Goal: Information Seeking & Learning: Learn about a topic

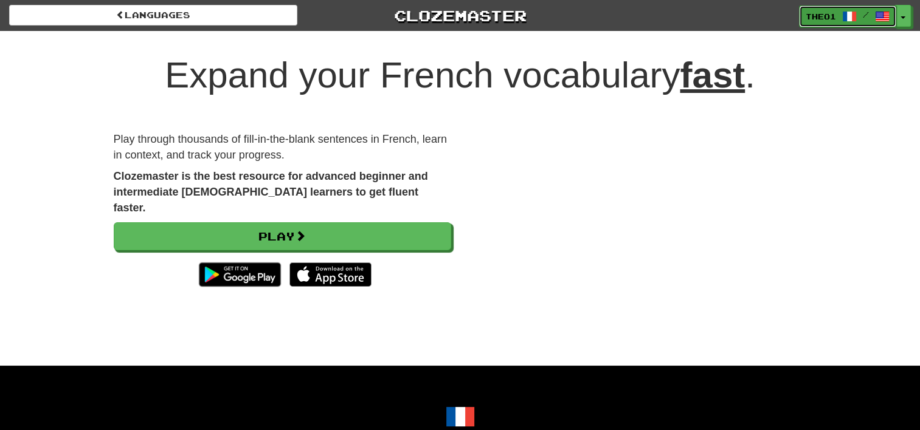
click at [834, 15] on span "Theo1" at bounding box center [820, 16] width 30 height 11
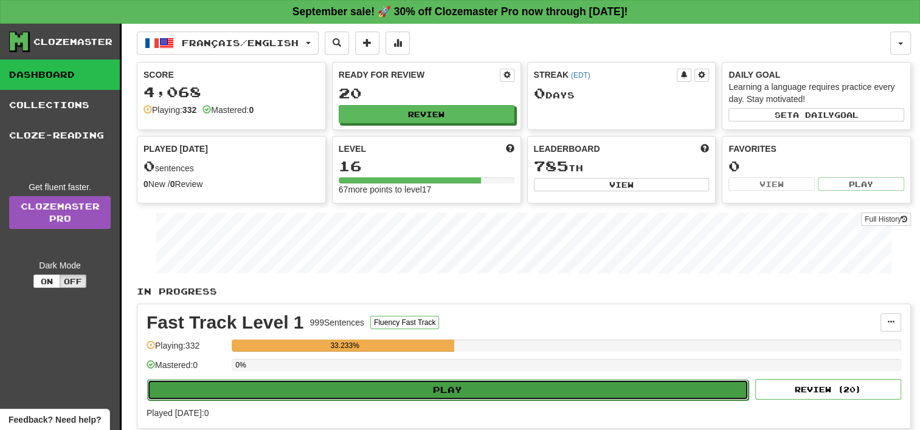
click at [464, 387] on button "Play" at bounding box center [447, 390] width 601 height 21
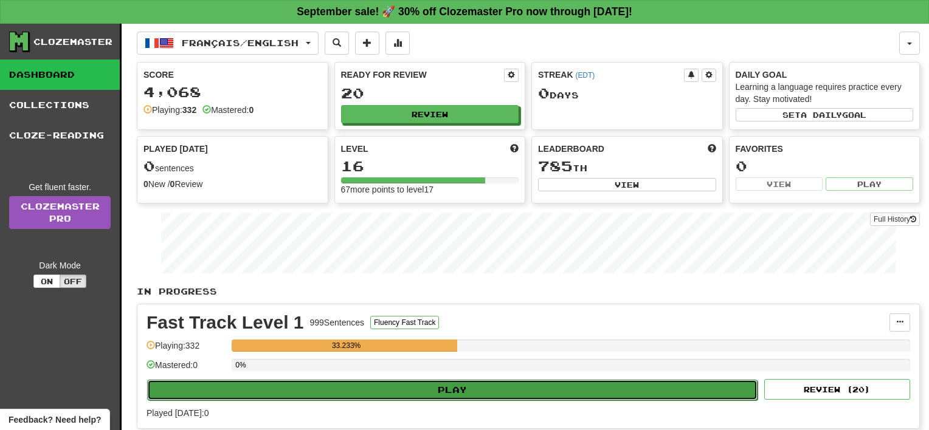
select select "**"
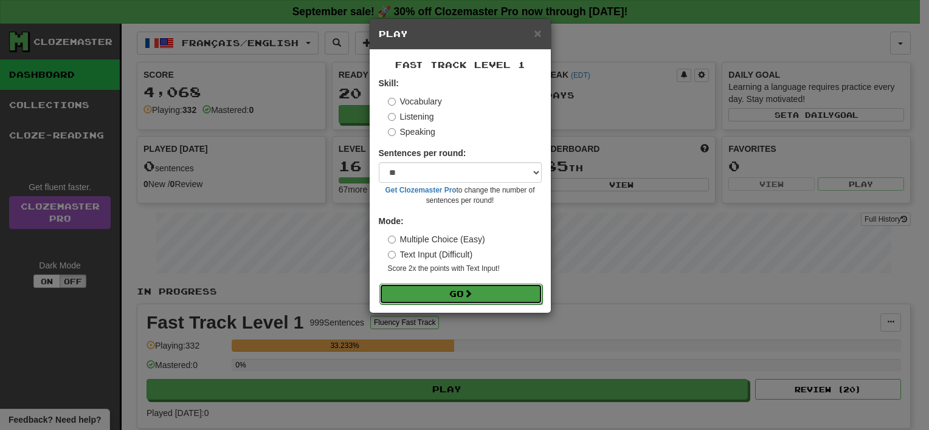
click at [481, 294] on button "Go" at bounding box center [460, 294] width 163 height 21
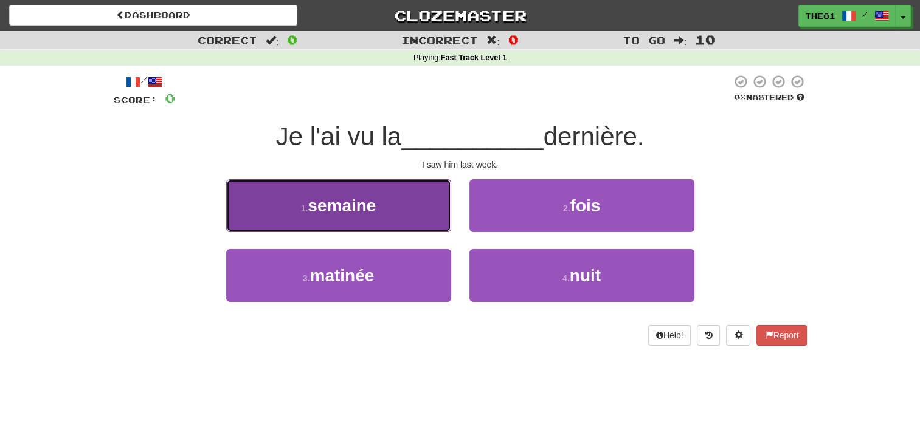
click at [374, 209] on span "semaine" at bounding box center [342, 205] width 68 height 19
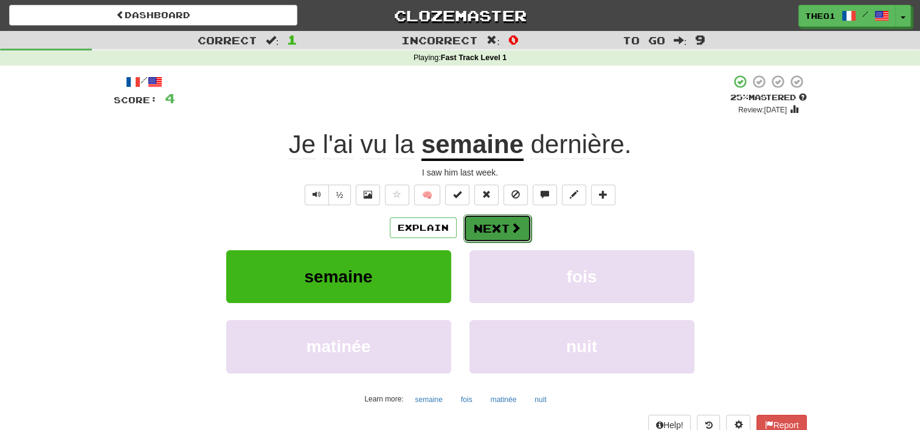
click at [496, 226] on button "Next" at bounding box center [497, 229] width 68 height 28
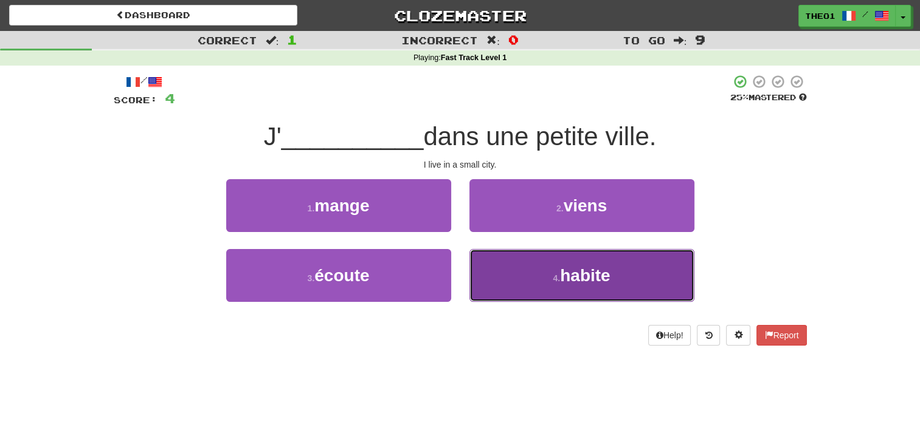
click at [534, 279] on button "4 . habite" at bounding box center [581, 275] width 225 height 53
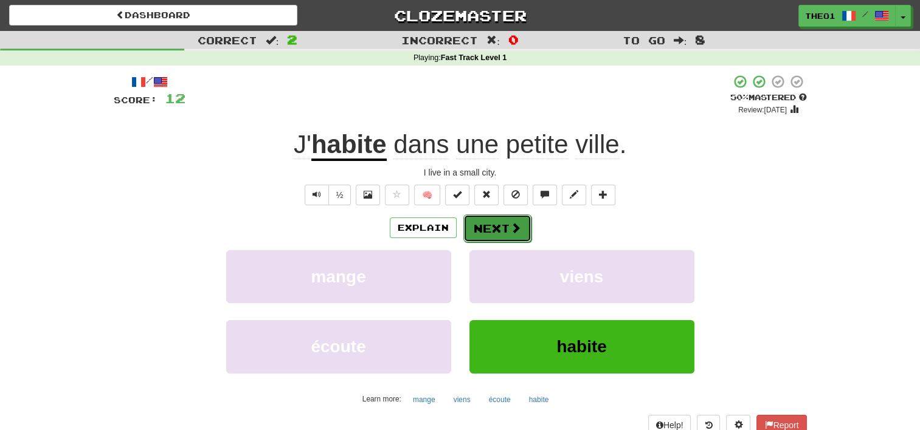
click at [501, 230] on button "Next" at bounding box center [497, 229] width 68 height 28
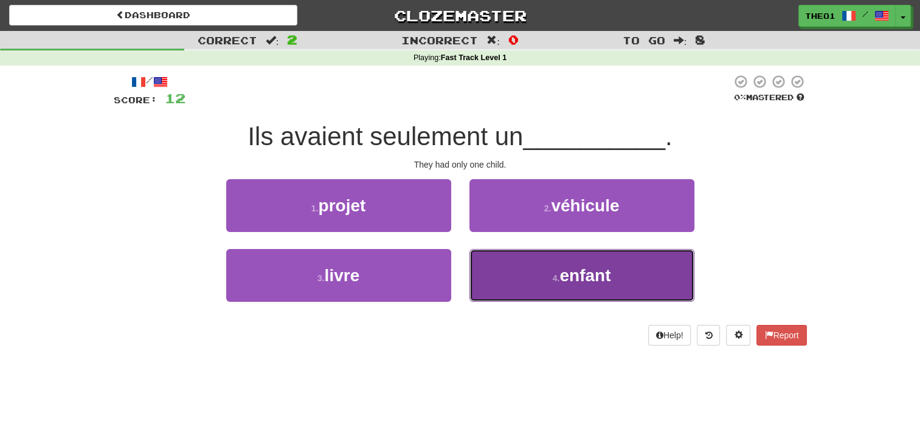
click at [584, 274] on span "enfant" at bounding box center [584, 275] width 51 height 19
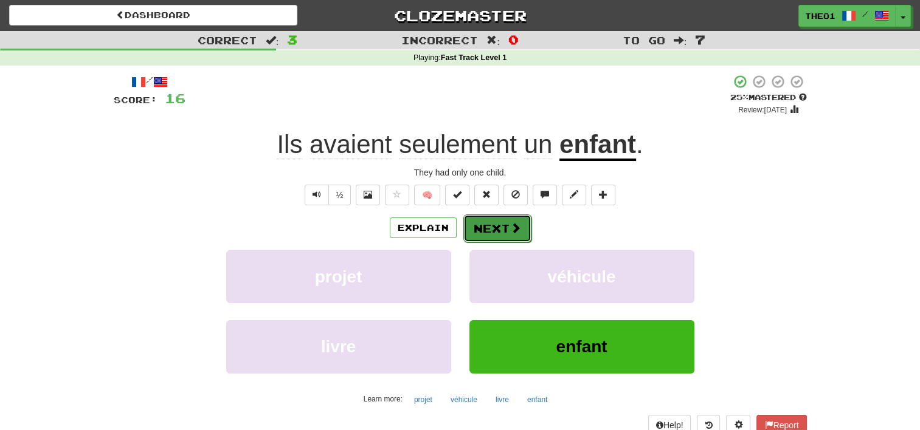
click at [497, 226] on button "Next" at bounding box center [497, 229] width 68 height 28
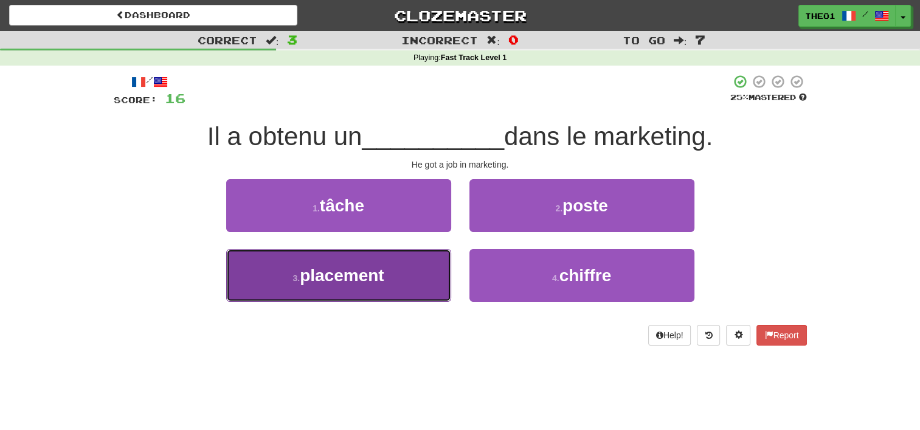
click at [342, 278] on span "placement" at bounding box center [342, 275] width 84 height 19
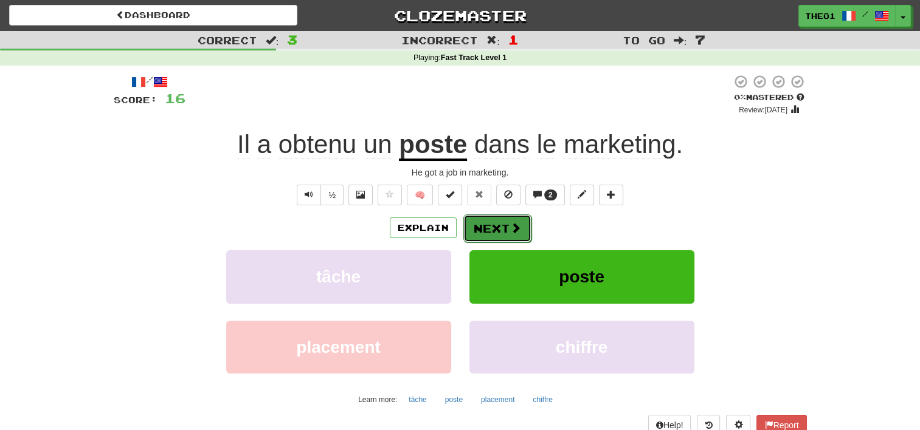
click at [508, 232] on button "Next" at bounding box center [497, 229] width 68 height 28
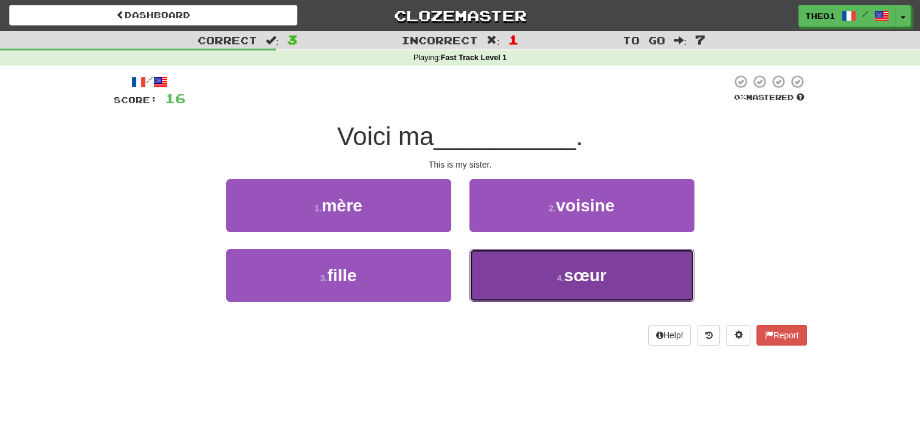
click at [538, 280] on button "4 . sœur" at bounding box center [581, 275] width 225 height 53
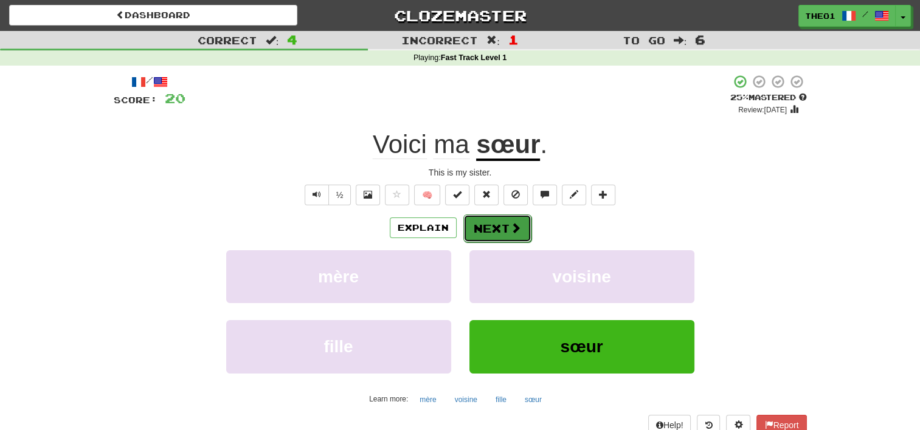
click at [510, 229] on span at bounding box center [515, 227] width 11 height 11
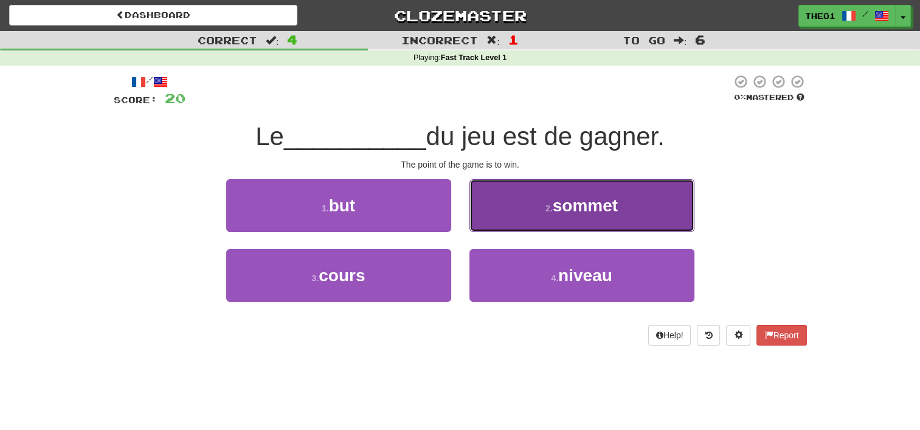
click at [542, 201] on button "2 . sommet" at bounding box center [581, 205] width 225 height 53
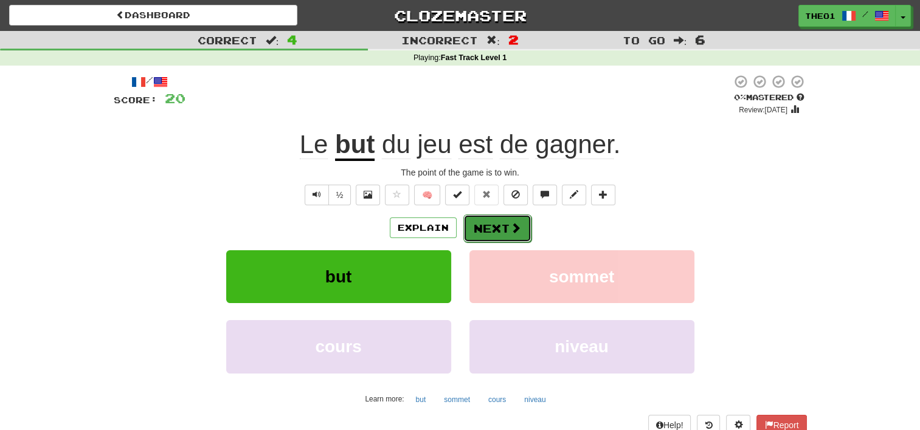
click at [498, 229] on button "Next" at bounding box center [497, 229] width 68 height 28
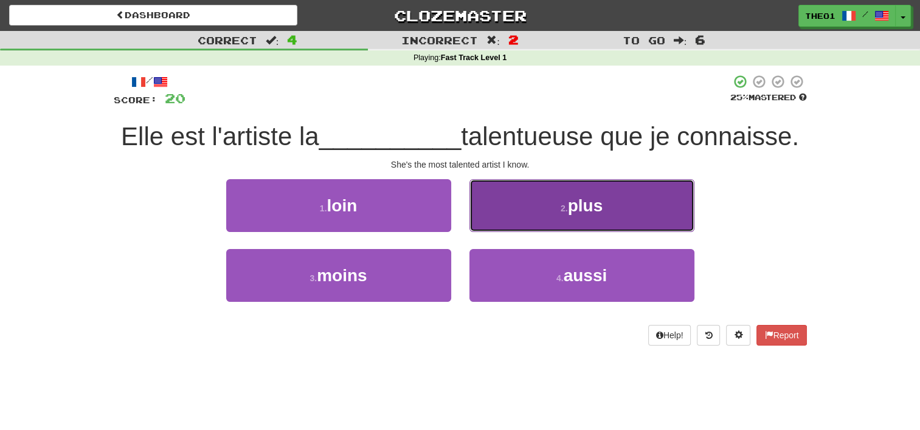
click at [562, 207] on small "2 ." at bounding box center [563, 209] width 7 height 10
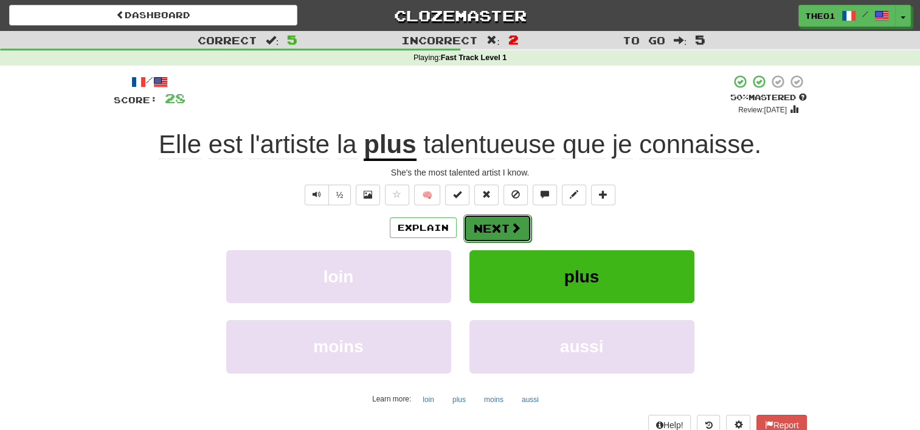
click at [491, 226] on button "Next" at bounding box center [497, 229] width 68 height 28
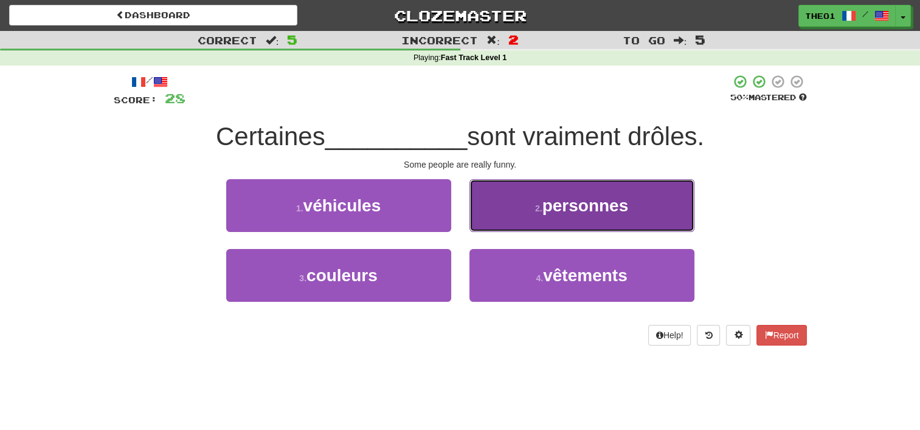
click at [535, 212] on small "2 ." at bounding box center [538, 209] width 7 height 10
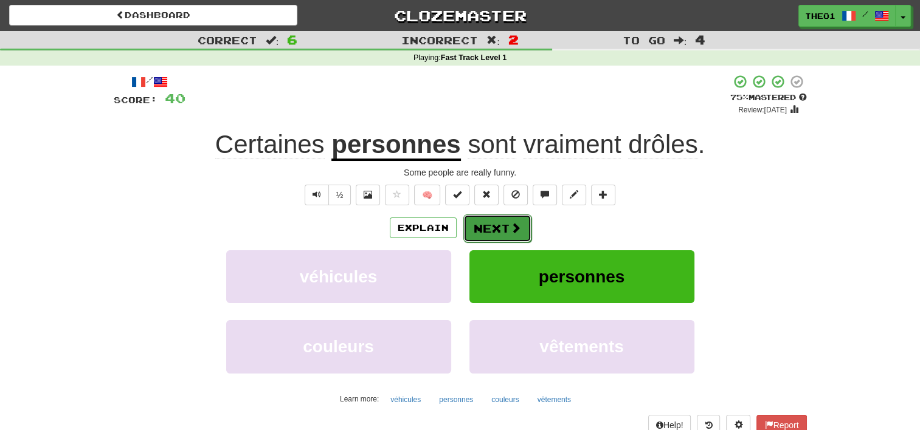
click at [500, 229] on button "Next" at bounding box center [497, 229] width 68 height 28
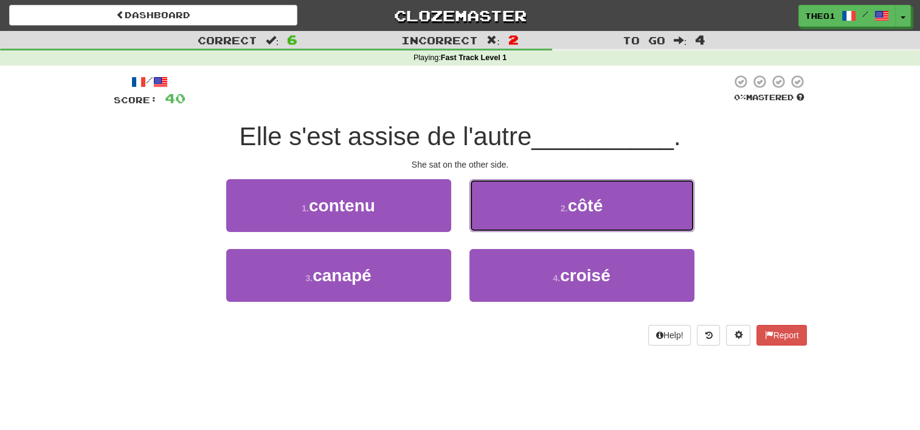
click at [500, 229] on button "2 . côté" at bounding box center [581, 205] width 225 height 53
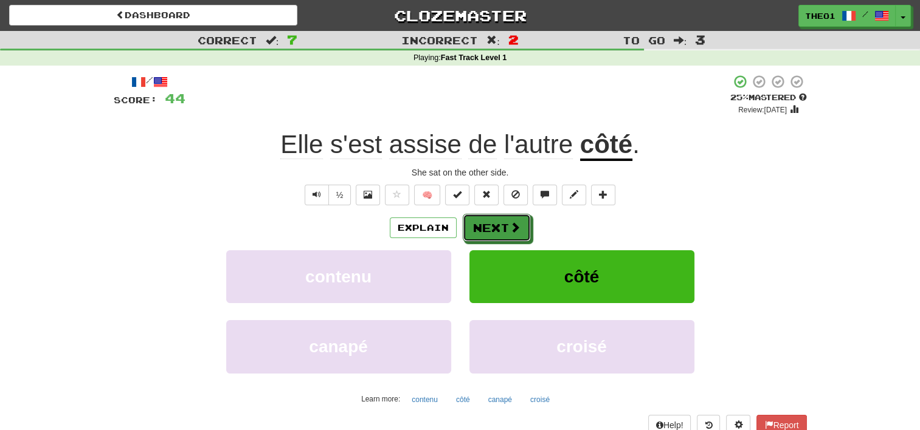
click at [500, 229] on button "Next" at bounding box center [497, 228] width 68 height 28
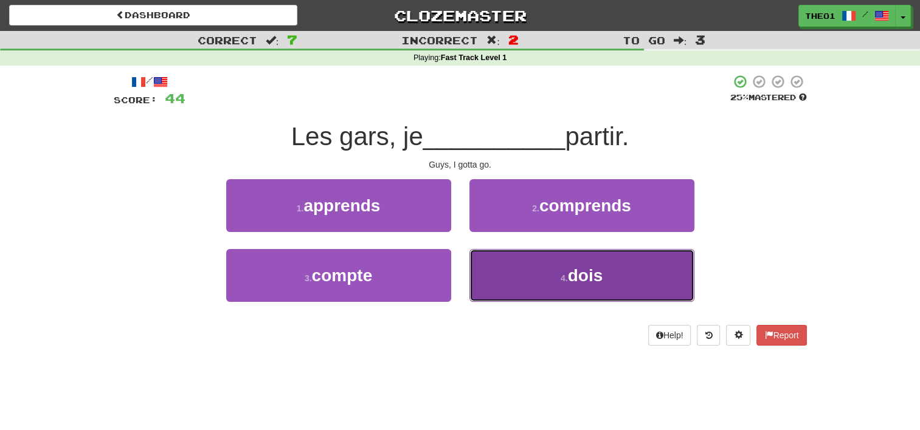
click at [541, 275] on button "4 . dois" at bounding box center [581, 275] width 225 height 53
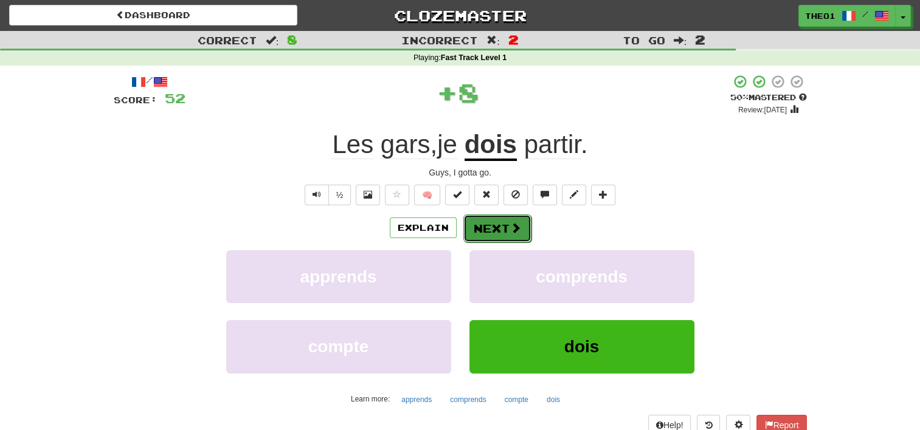
click at [510, 222] on span at bounding box center [515, 227] width 11 height 11
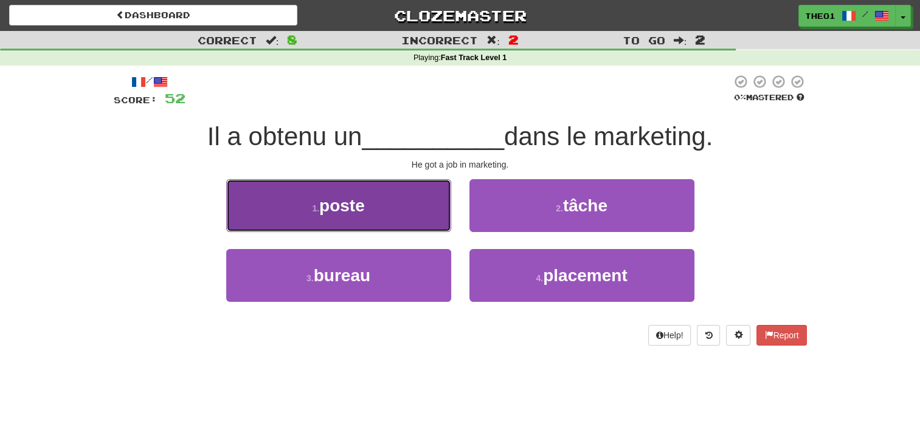
click at [396, 208] on button "1 . poste" at bounding box center [338, 205] width 225 height 53
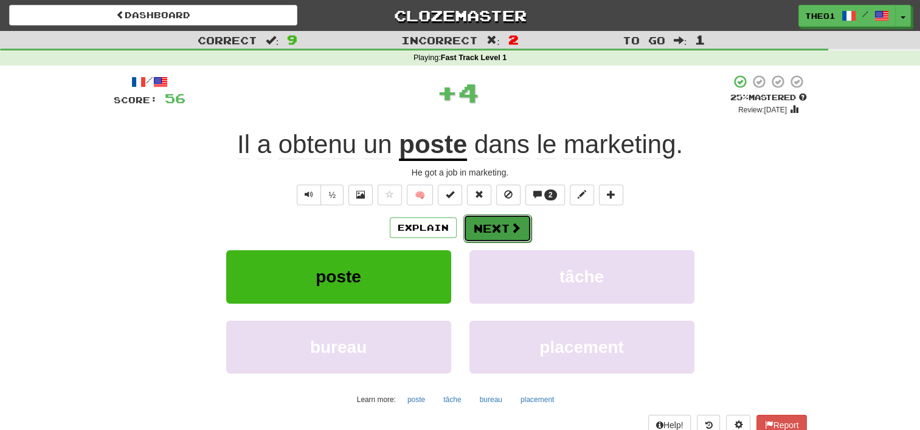
click at [502, 222] on button "Next" at bounding box center [497, 229] width 68 height 28
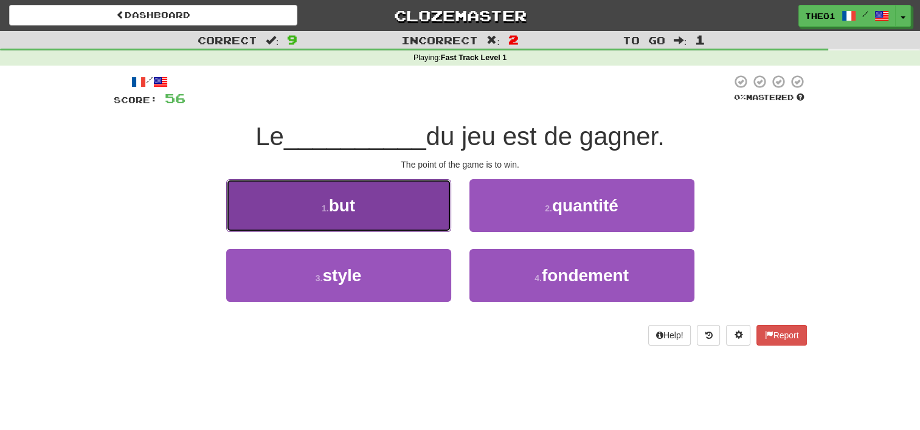
click at [387, 214] on button "1 . but" at bounding box center [338, 205] width 225 height 53
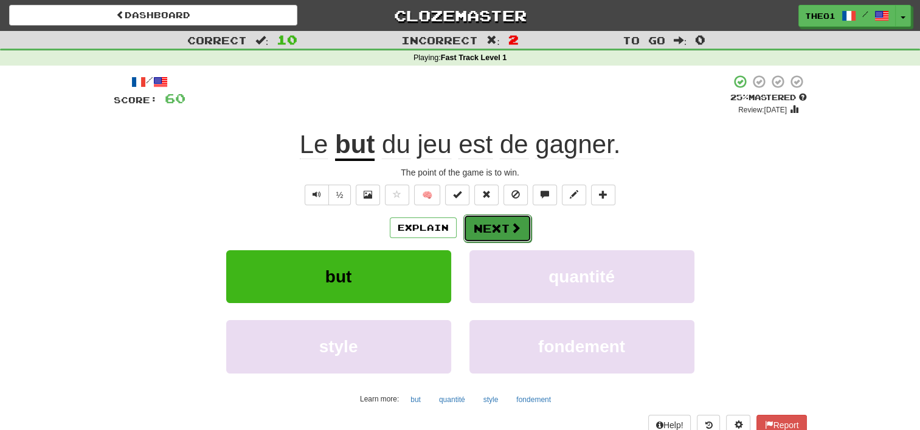
click at [494, 223] on button "Next" at bounding box center [497, 229] width 68 height 28
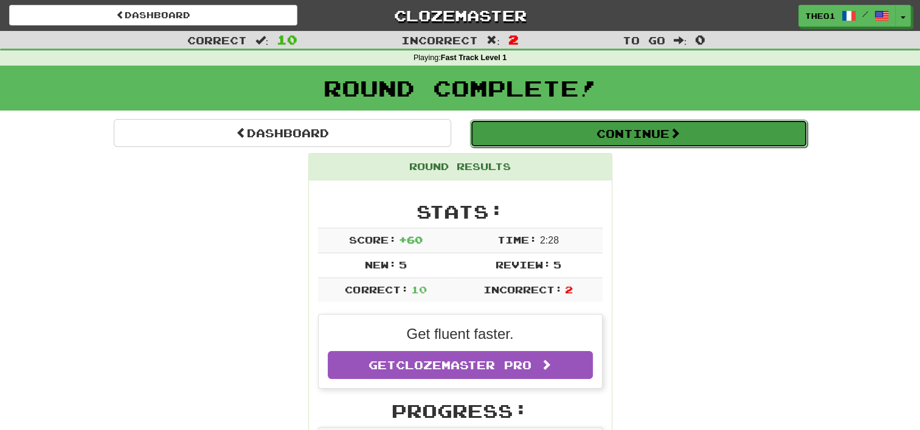
click at [666, 136] on button "Continue" at bounding box center [638, 134] width 337 height 28
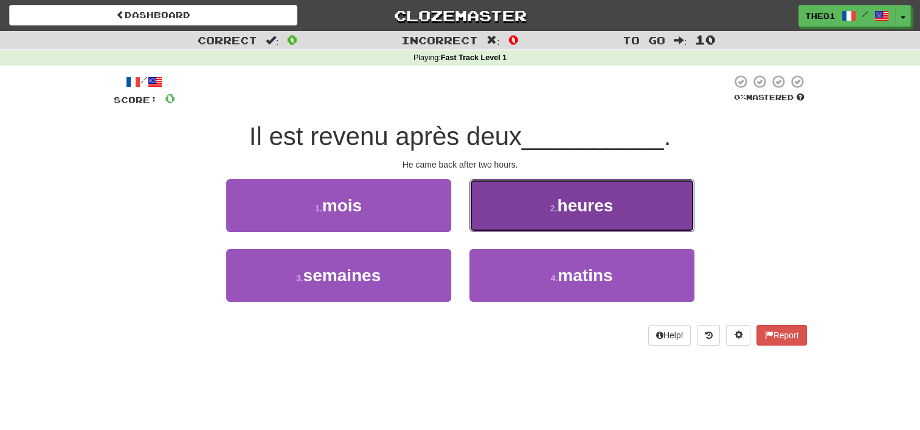
click at [615, 208] on button "2 . heures" at bounding box center [581, 205] width 225 height 53
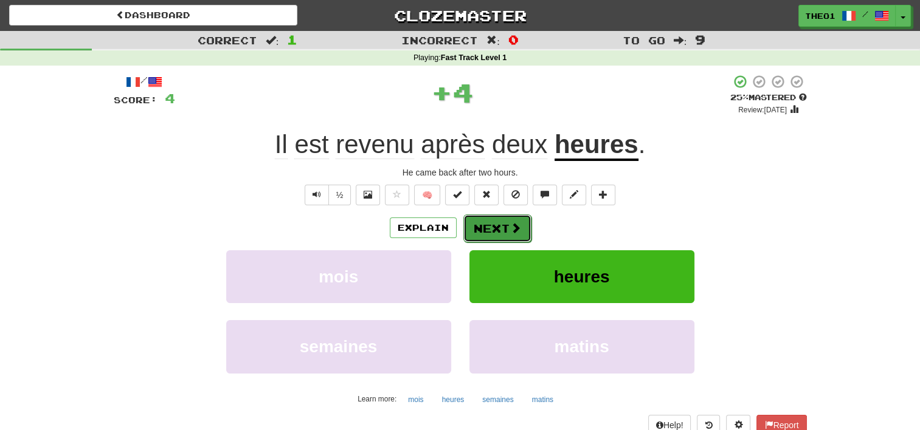
click at [504, 230] on button "Next" at bounding box center [497, 229] width 68 height 28
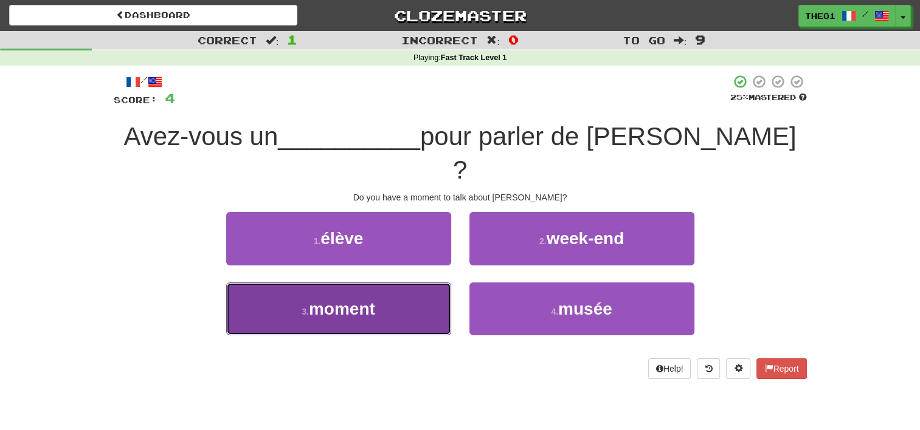
click at [394, 283] on button "3 . moment" at bounding box center [338, 309] width 225 height 53
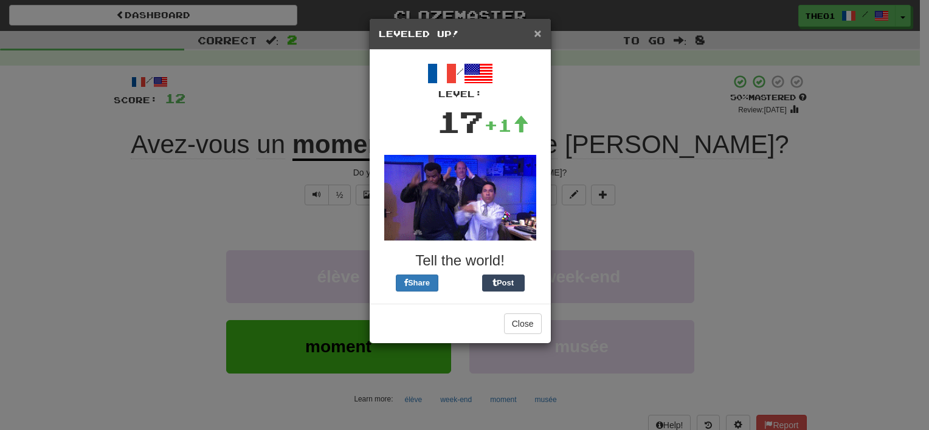
click at [537, 32] on span "×" at bounding box center [537, 33] width 7 height 14
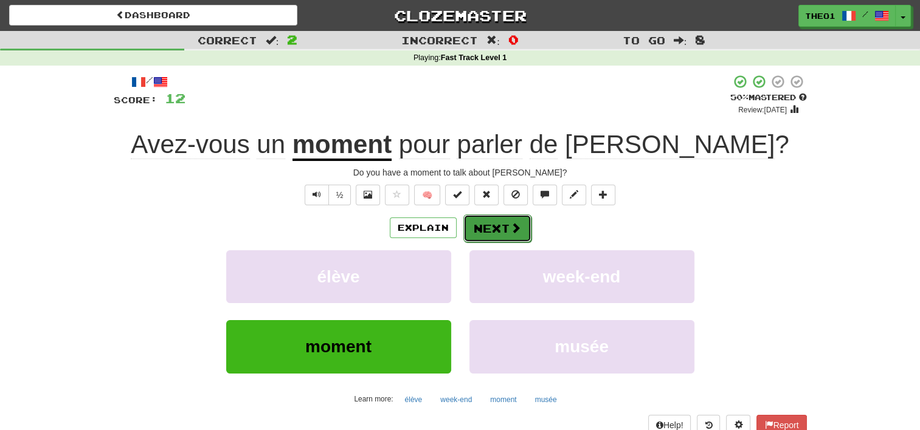
click at [494, 222] on button "Next" at bounding box center [497, 229] width 68 height 28
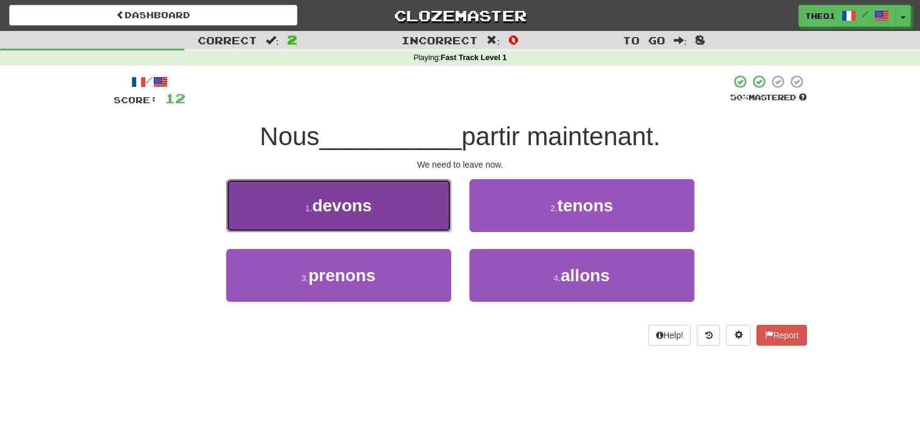
click at [371, 204] on span "devons" at bounding box center [342, 205] width 60 height 19
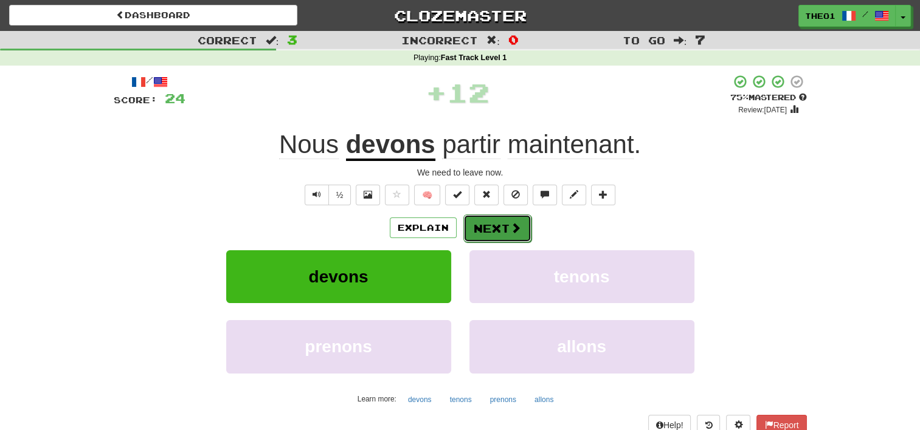
click at [500, 222] on button "Next" at bounding box center [497, 229] width 68 height 28
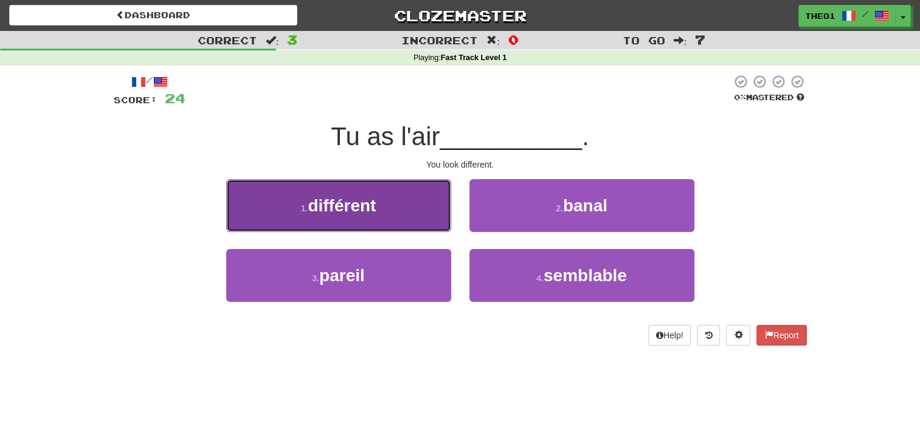
click at [377, 205] on button "1 . différent" at bounding box center [338, 205] width 225 height 53
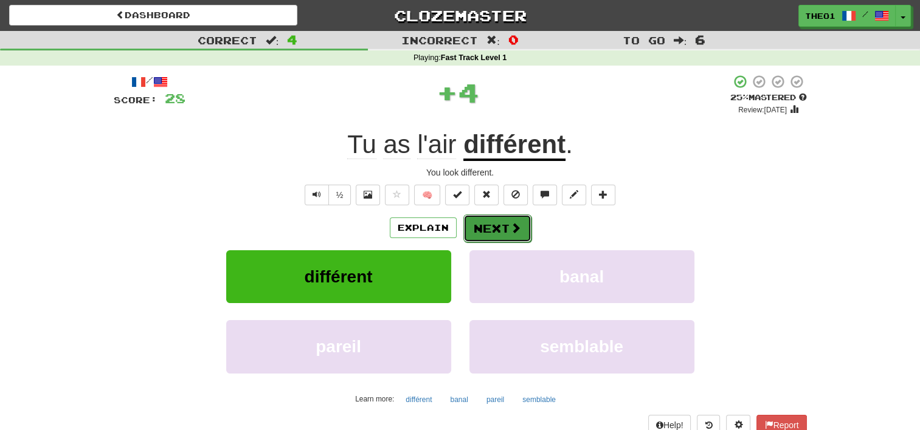
click at [489, 225] on button "Next" at bounding box center [497, 229] width 68 height 28
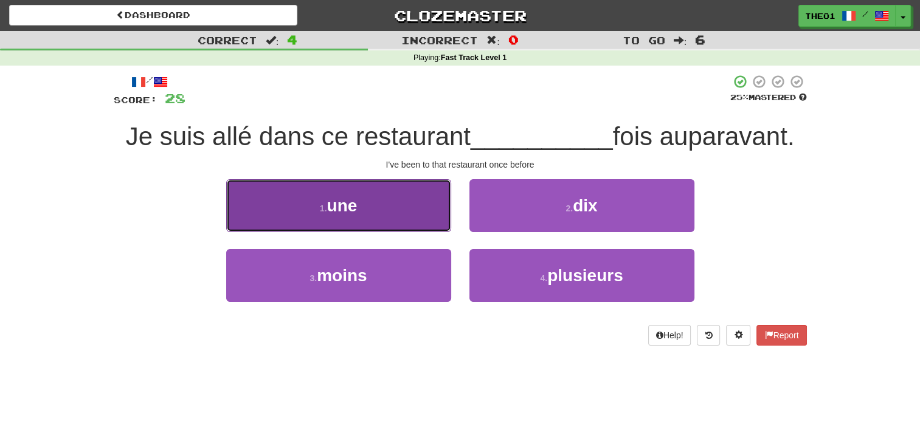
click at [383, 212] on button "1 . une" at bounding box center [338, 205] width 225 height 53
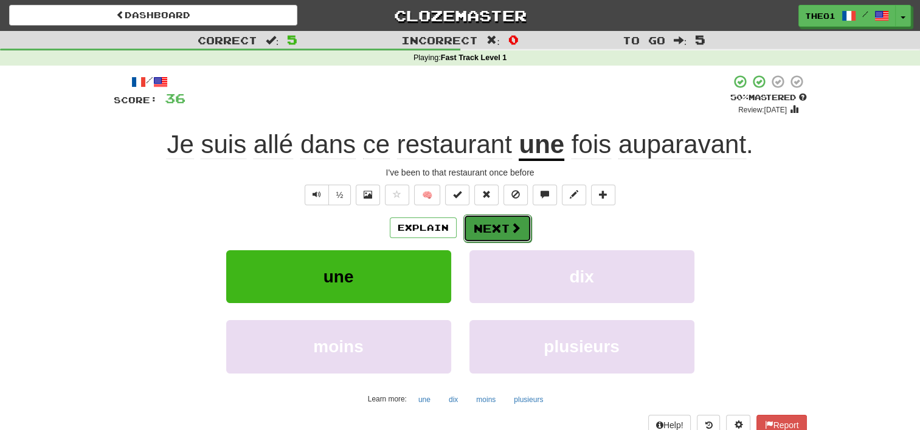
click at [502, 229] on button "Next" at bounding box center [497, 229] width 68 height 28
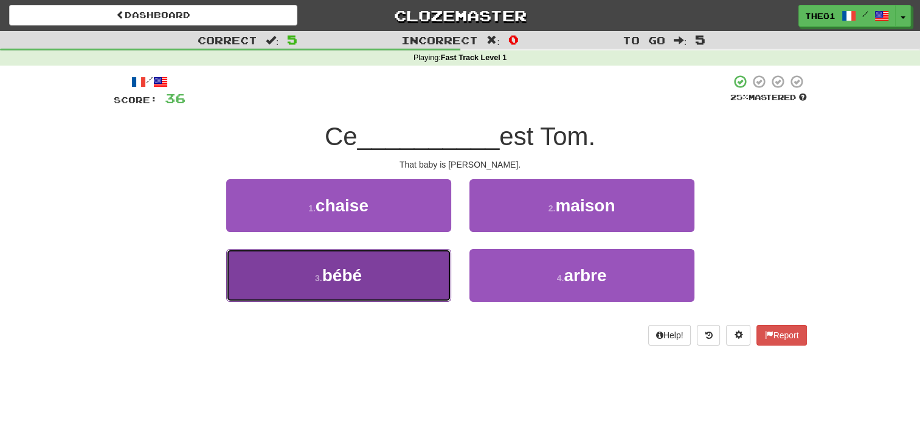
click at [390, 273] on button "3 . bébé" at bounding box center [338, 275] width 225 height 53
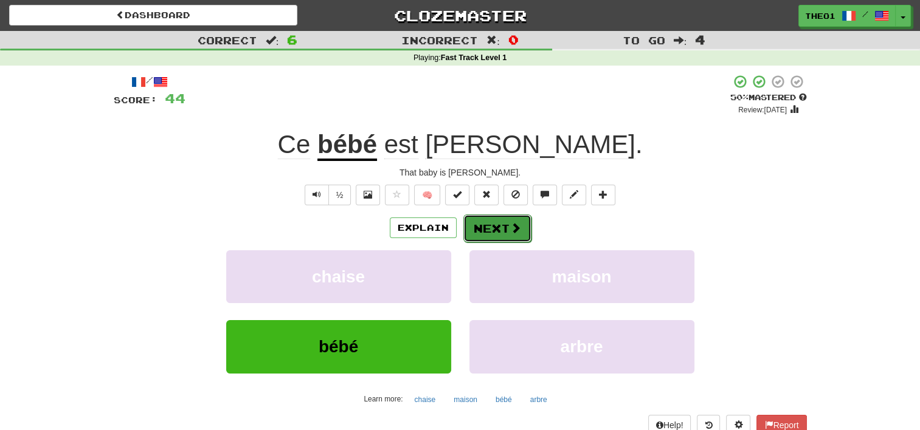
click at [502, 226] on button "Next" at bounding box center [497, 229] width 68 height 28
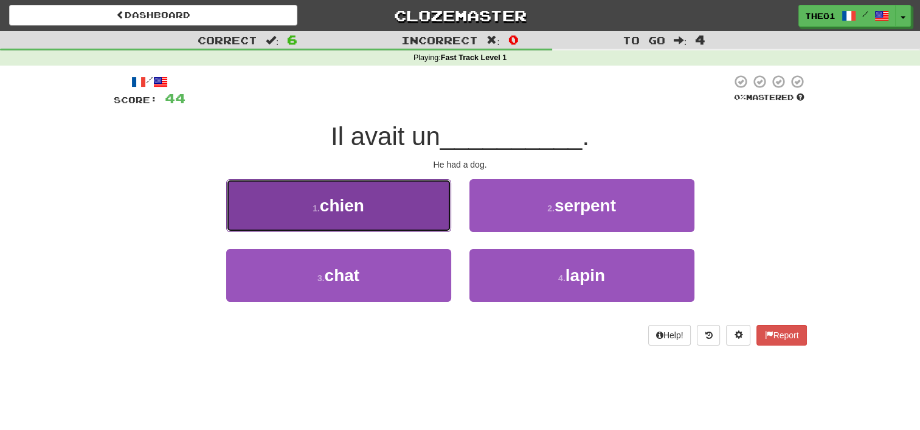
click at [391, 207] on button "1 . chien" at bounding box center [338, 205] width 225 height 53
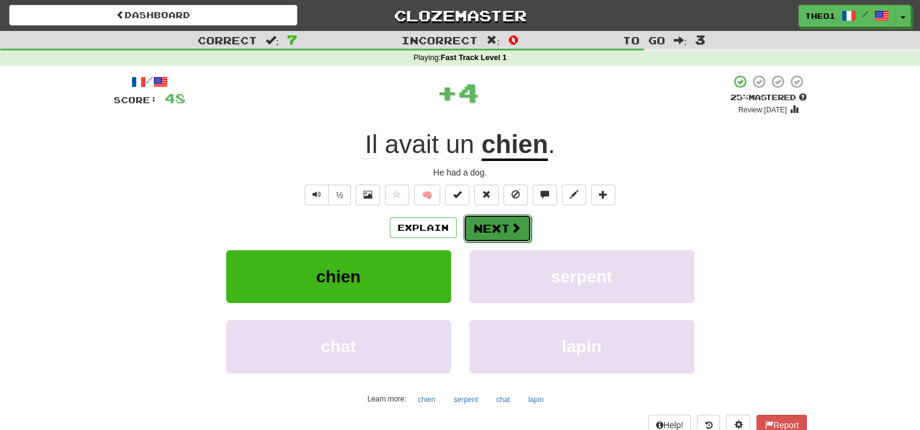
click at [501, 230] on button "Next" at bounding box center [497, 229] width 68 height 28
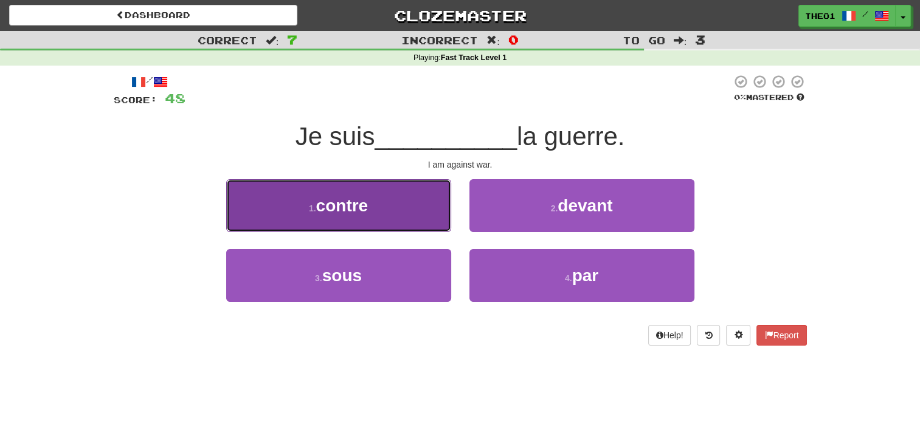
click at [387, 215] on button "1 . contre" at bounding box center [338, 205] width 225 height 53
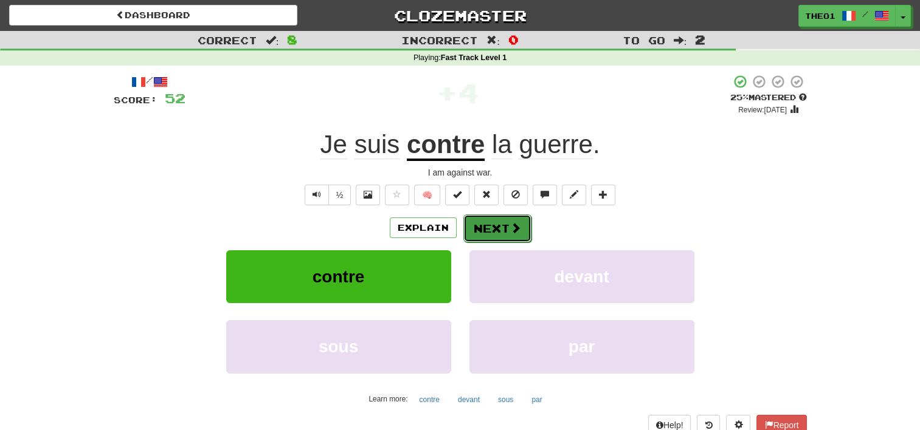
click at [489, 221] on button "Next" at bounding box center [497, 229] width 68 height 28
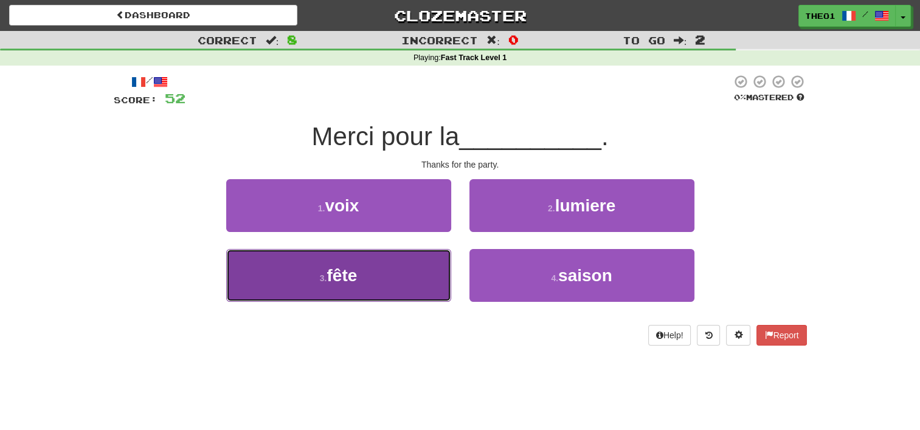
click at [388, 282] on button "3 . fête" at bounding box center [338, 275] width 225 height 53
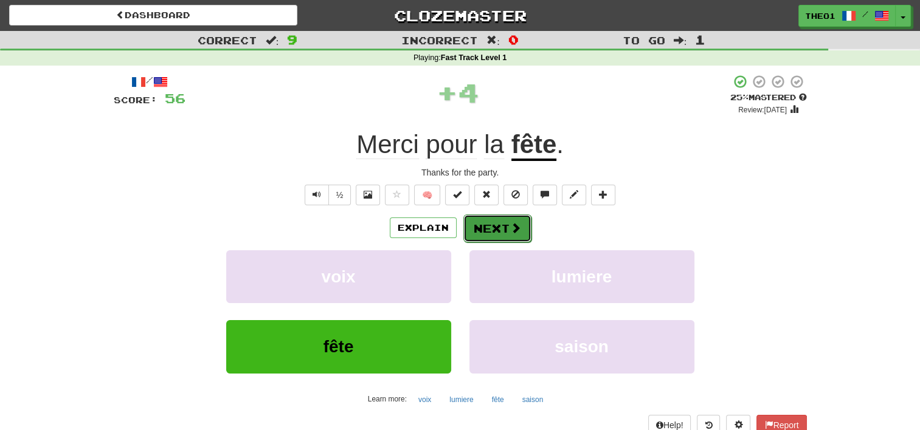
click at [506, 227] on button "Next" at bounding box center [497, 229] width 68 height 28
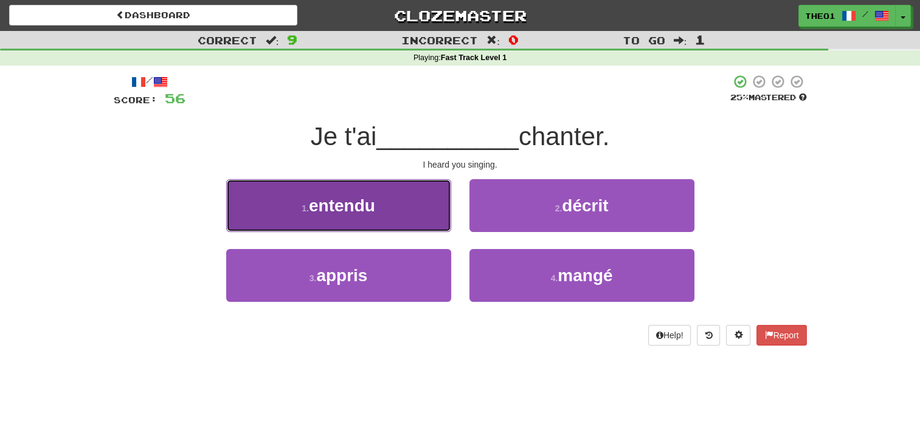
click at [383, 208] on button "1 . entendu" at bounding box center [338, 205] width 225 height 53
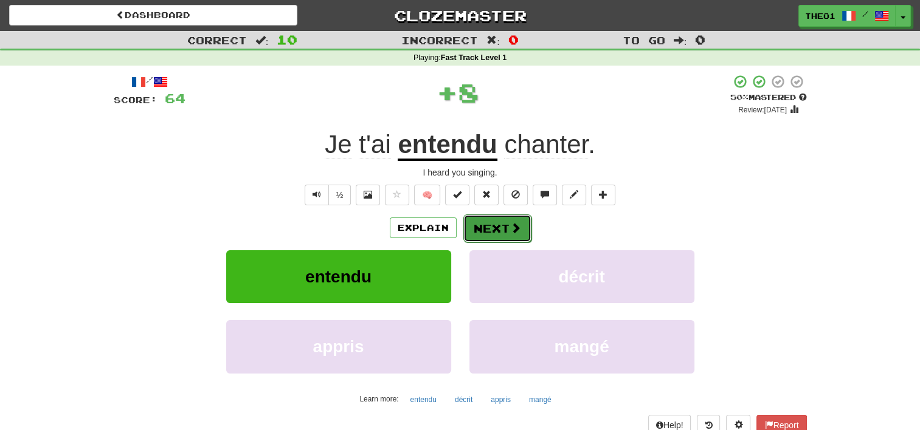
click at [512, 229] on span at bounding box center [515, 227] width 11 height 11
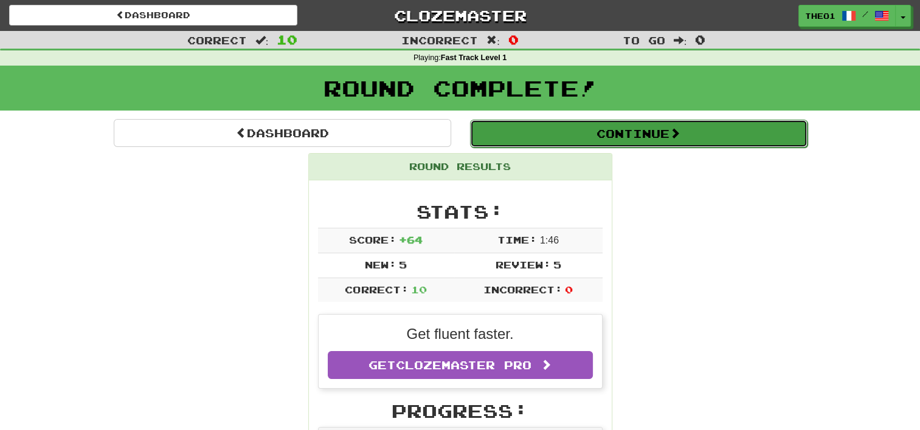
click at [662, 129] on button "Continue" at bounding box center [638, 134] width 337 height 28
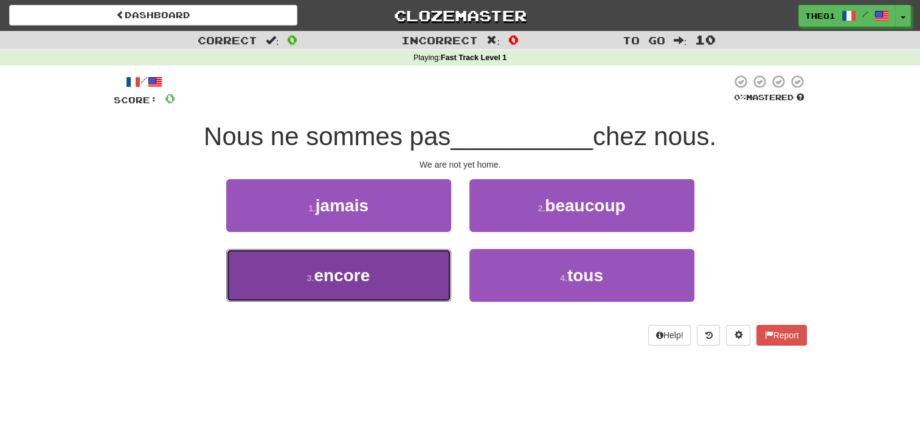
click at [384, 280] on button "3 . encore" at bounding box center [338, 275] width 225 height 53
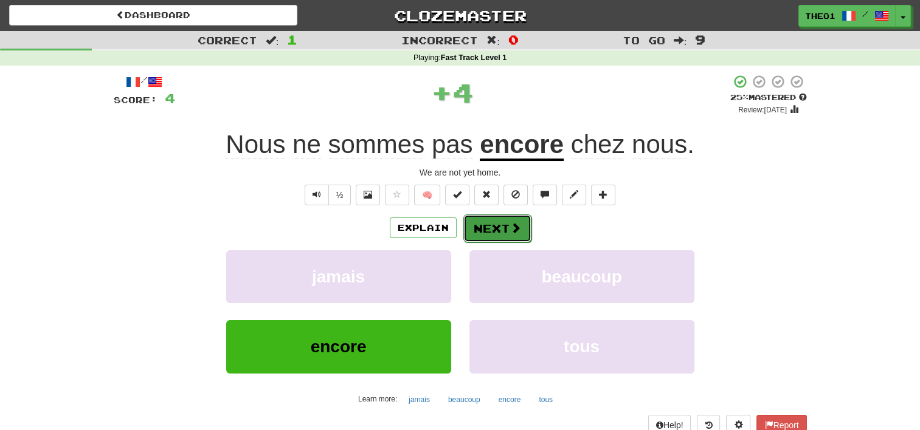
click at [494, 224] on button "Next" at bounding box center [497, 229] width 68 height 28
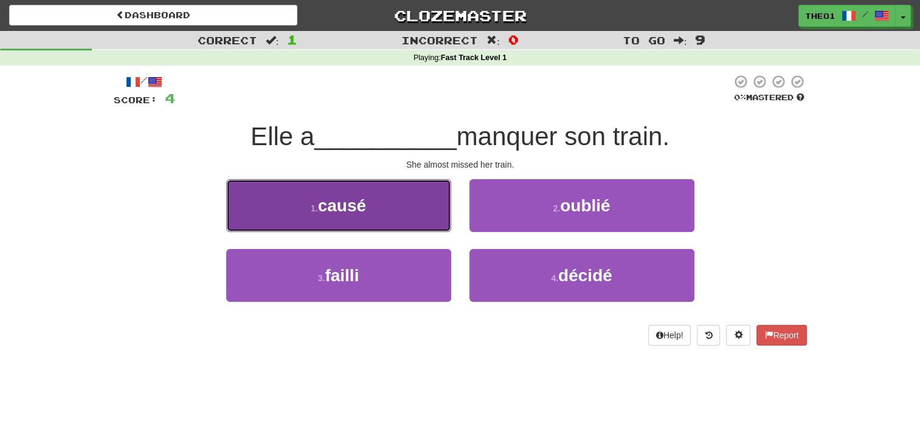
click at [386, 202] on button "1 . [GEOGRAPHIC_DATA]" at bounding box center [338, 205] width 225 height 53
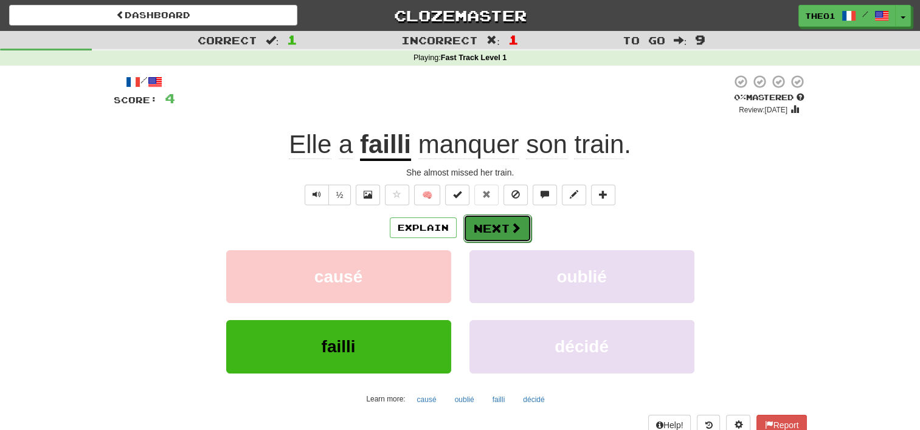
click at [503, 224] on button "Next" at bounding box center [497, 229] width 68 height 28
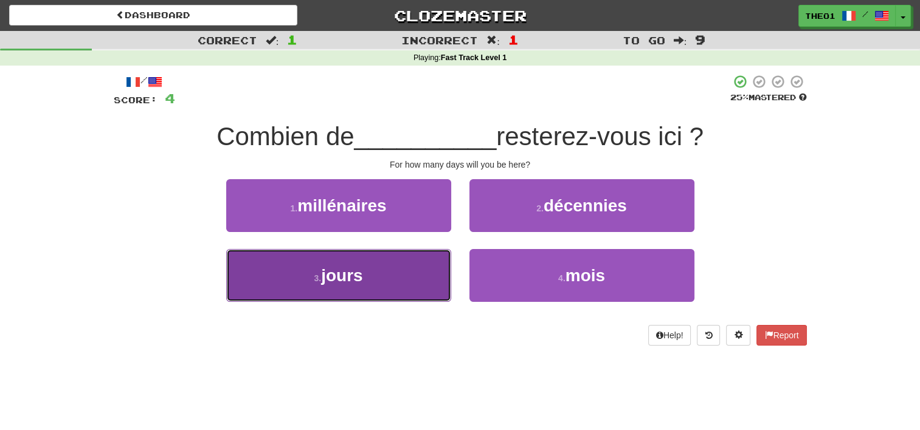
click at [375, 274] on button "3 . jours" at bounding box center [338, 275] width 225 height 53
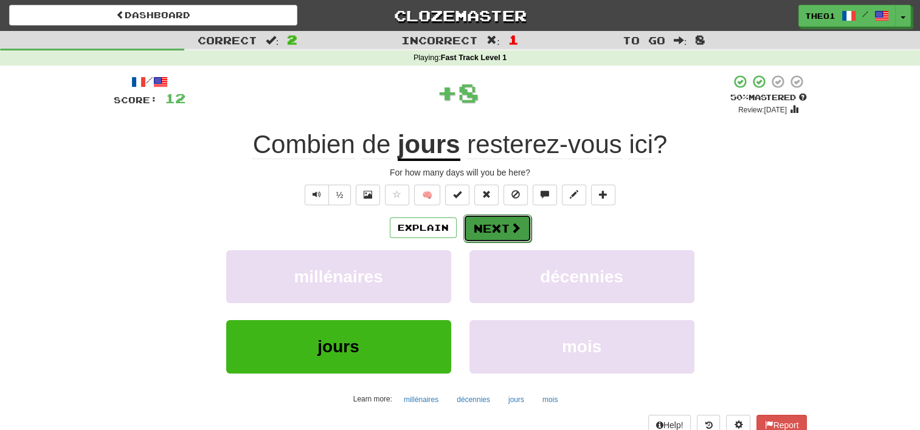
click at [491, 226] on button "Next" at bounding box center [497, 229] width 68 height 28
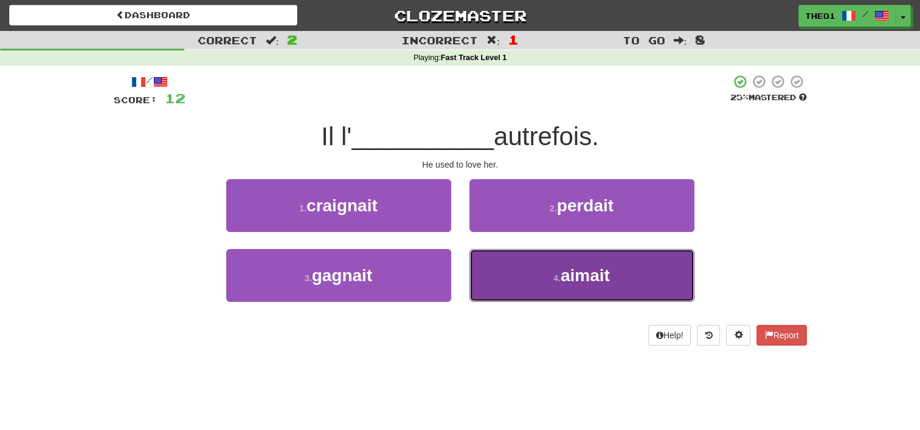
click at [545, 275] on button "4 . aimait" at bounding box center [581, 275] width 225 height 53
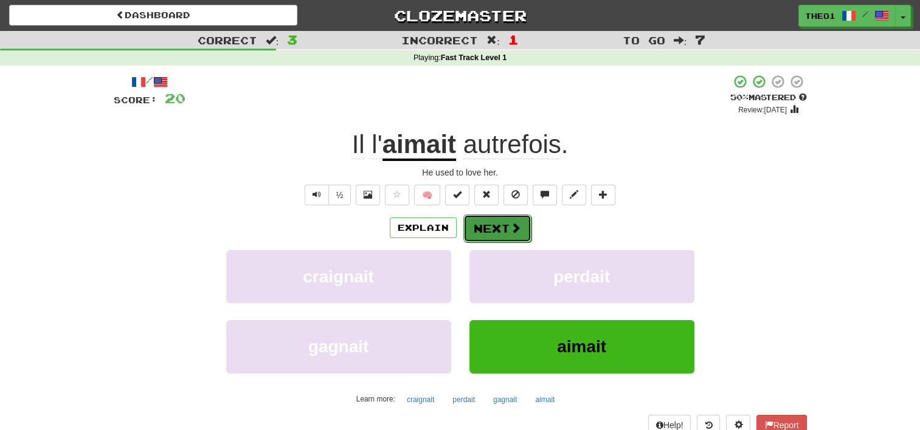
click at [504, 227] on button "Next" at bounding box center [497, 229] width 68 height 28
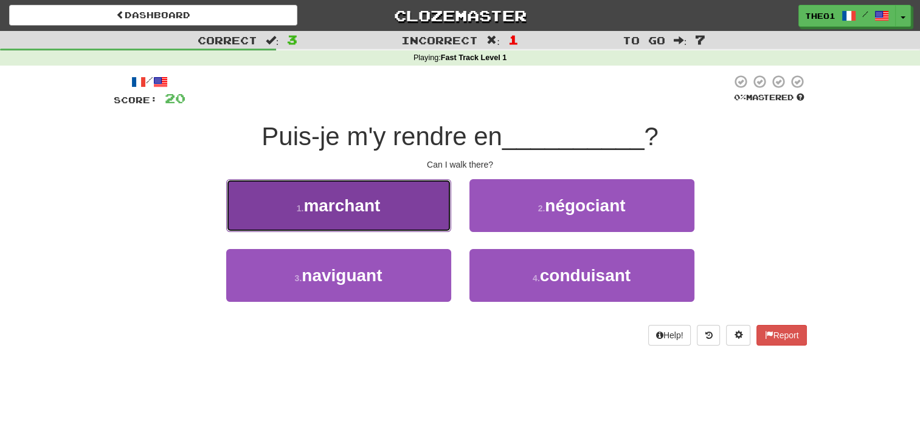
click at [395, 210] on button "1 . [PERSON_NAME]" at bounding box center [338, 205] width 225 height 53
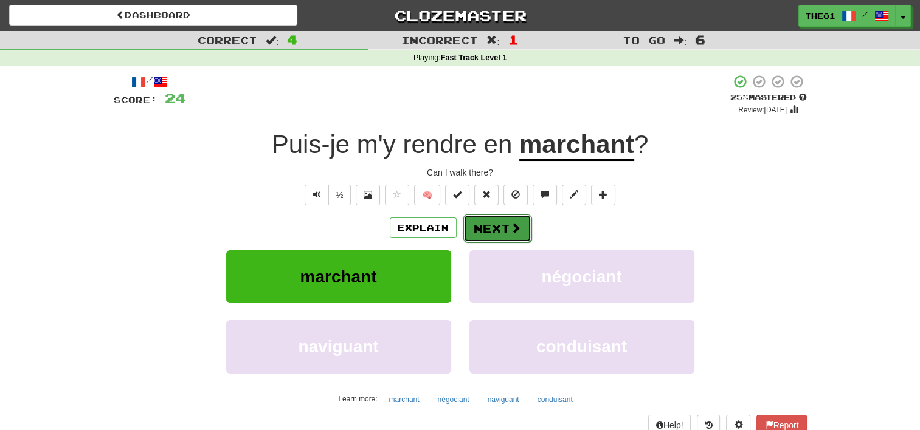
click at [498, 224] on button "Next" at bounding box center [497, 229] width 68 height 28
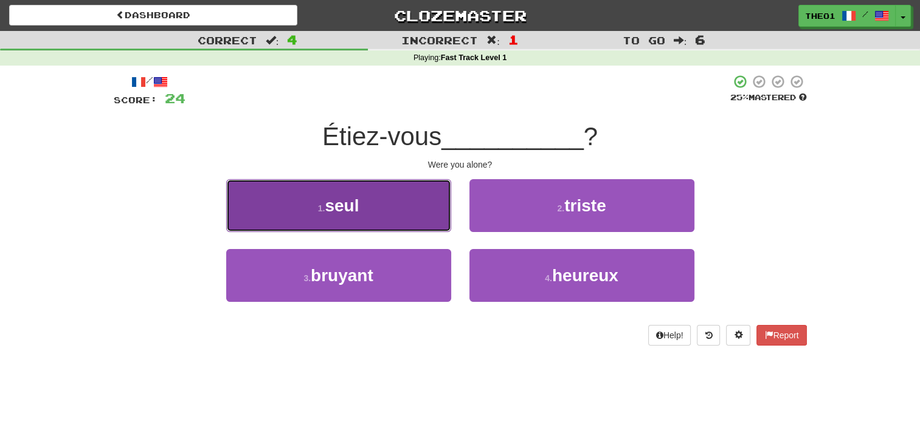
click at [388, 209] on button "1 . [GEOGRAPHIC_DATA]" at bounding box center [338, 205] width 225 height 53
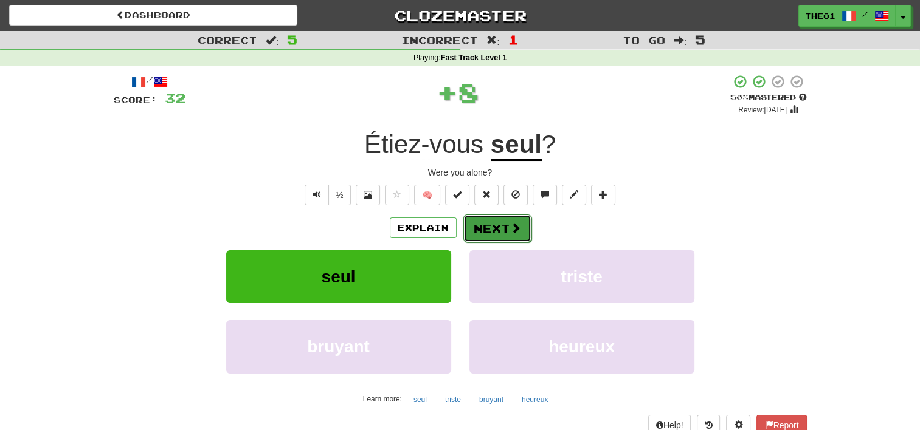
click at [498, 229] on button "Next" at bounding box center [497, 229] width 68 height 28
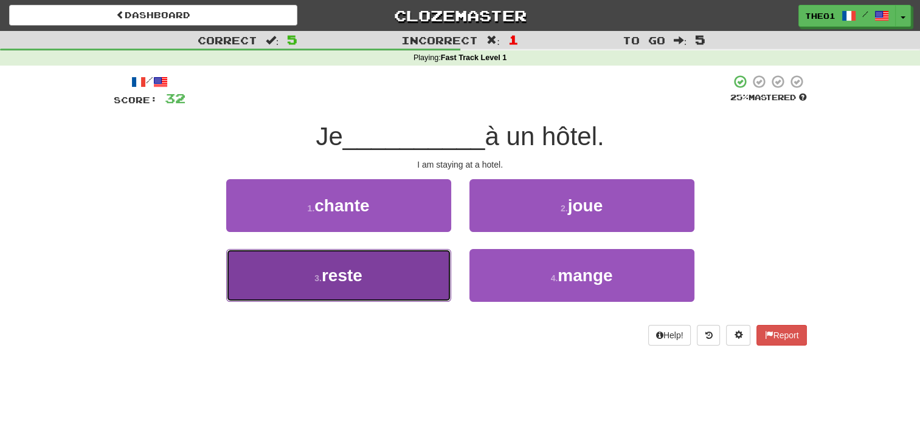
click at [367, 281] on button "3 . reste" at bounding box center [338, 275] width 225 height 53
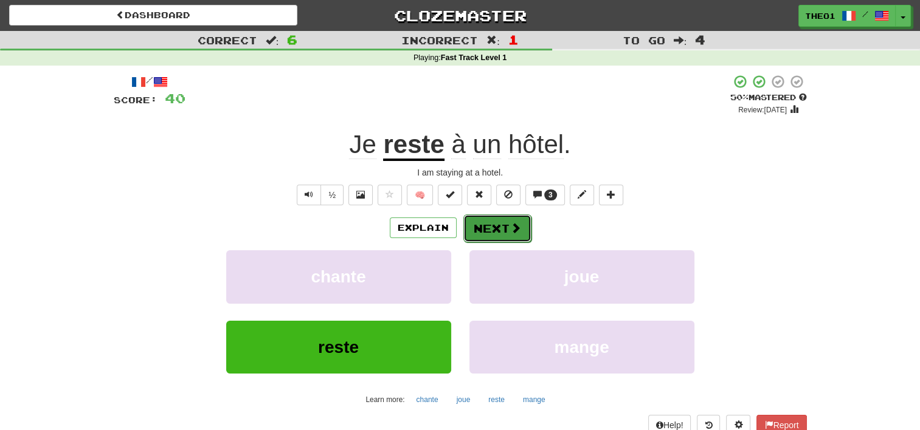
click at [502, 227] on button "Next" at bounding box center [497, 229] width 68 height 28
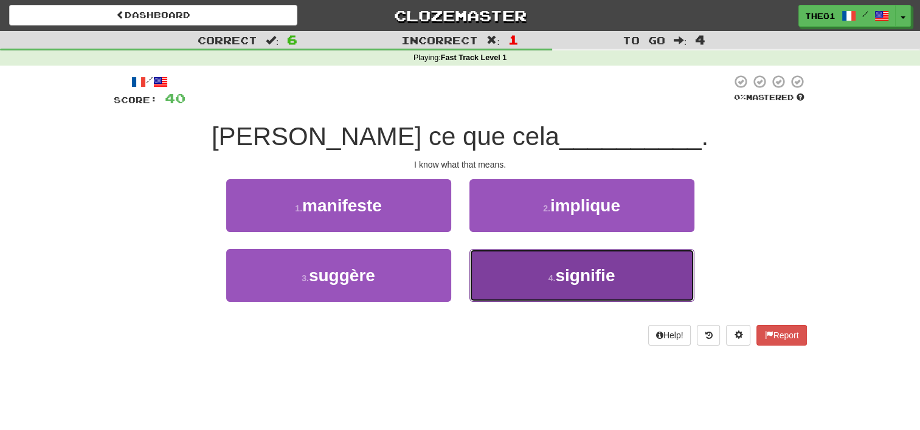
click at [525, 276] on button "4 . signifie" at bounding box center [581, 275] width 225 height 53
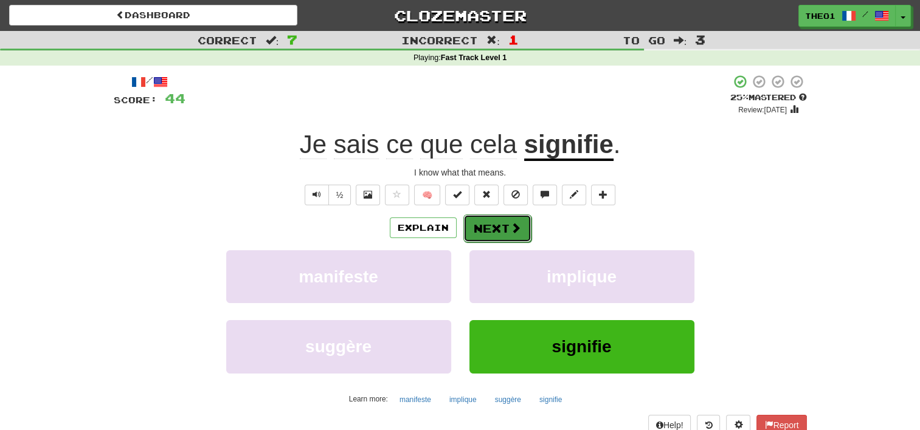
click at [508, 224] on button "Next" at bounding box center [497, 229] width 68 height 28
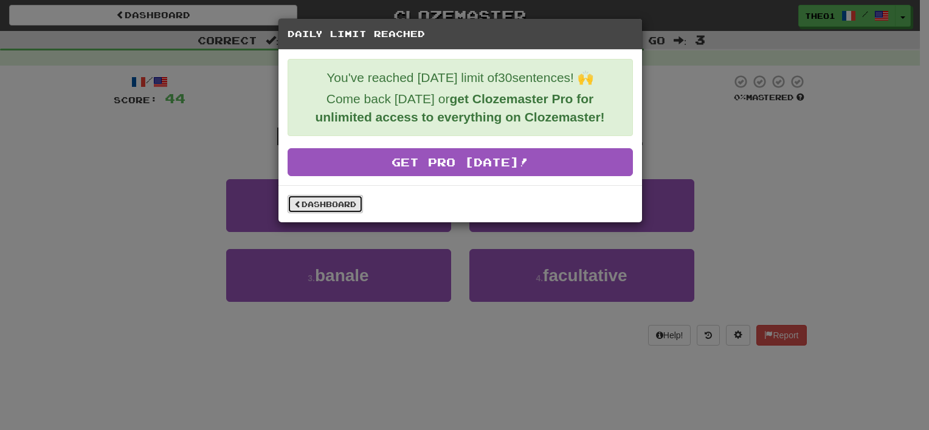
click at [337, 198] on link "Dashboard" at bounding box center [325, 204] width 75 height 18
